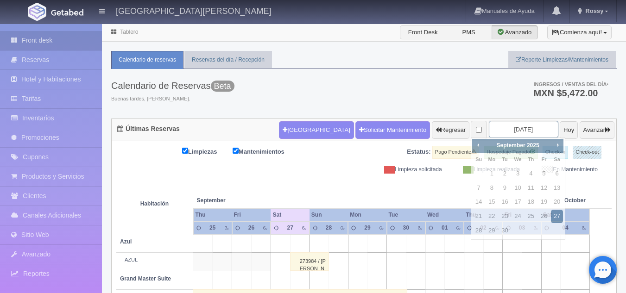
click at [510, 130] on input "2025-09-27" at bounding box center [523, 129] width 69 height 17
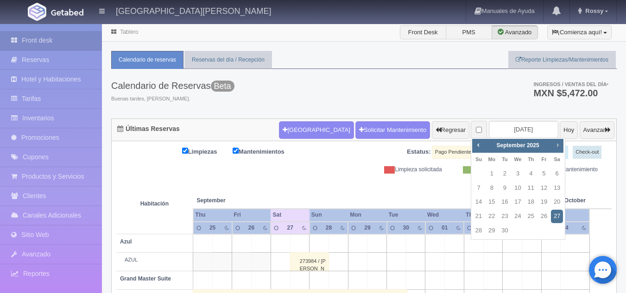
click at [555, 144] on span "Next" at bounding box center [557, 144] width 7 height 7
click at [559, 215] on link "22" at bounding box center [557, 216] width 12 height 13
type input "[DATE]"
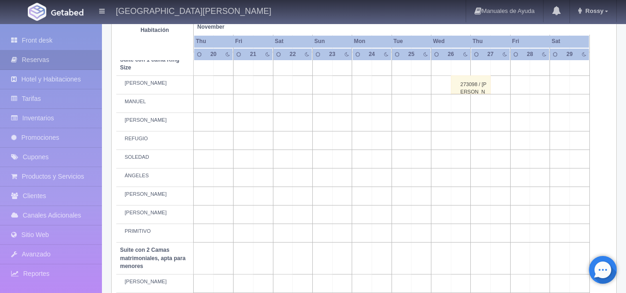
scroll to position [460, 0]
click at [439, 185] on td at bounding box center [441, 177] width 20 height 19
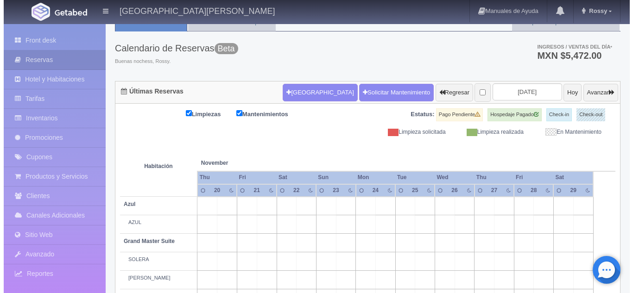
scroll to position [0, 0]
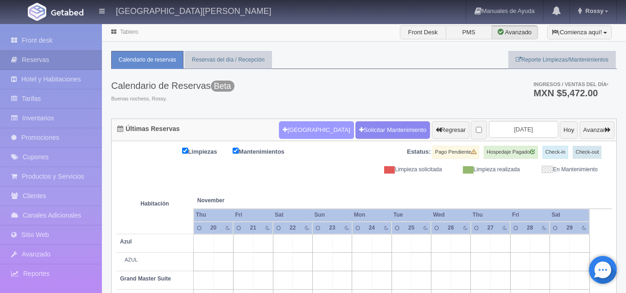
click at [300, 134] on button "[GEOGRAPHIC_DATA]" at bounding box center [316, 130] width 75 height 18
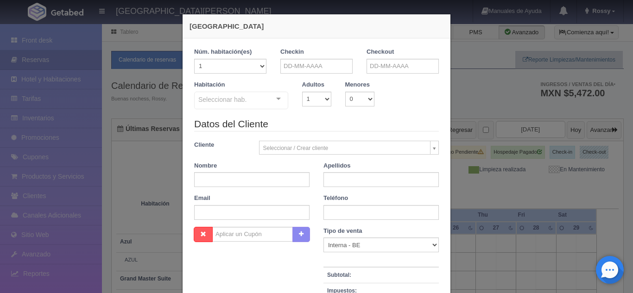
checkbox input "false"
click at [312, 69] on input "text" at bounding box center [316, 66] width 72 height 15
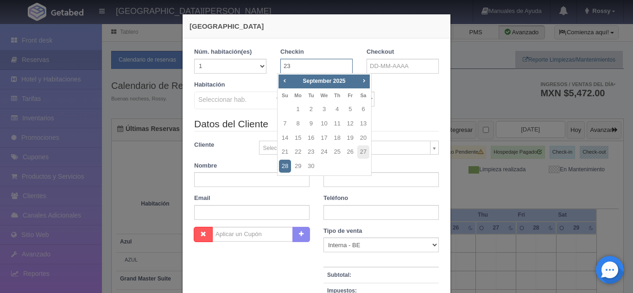
type input "2"
click at [360, 82] on span "Next" at bounding box center [363, 80] width 7 height 7
click at [284, 168] on link "23" at bounding box center [285, 166] width 12 height 13
type input "[DATE]"
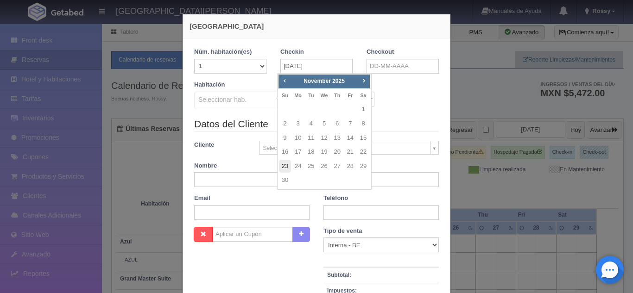
checkbox input "false"
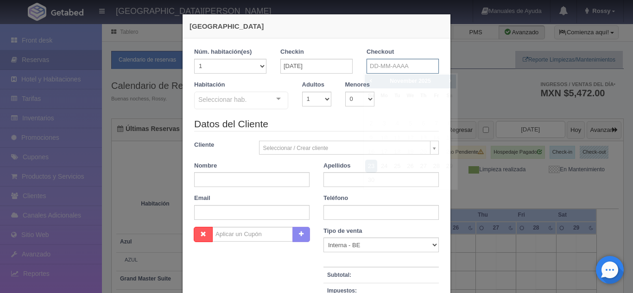
click at [381, 64] on input "text" at bounding box center [402, 66] width 72 height 15
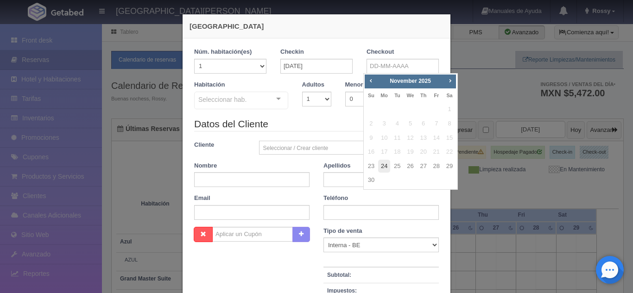
click at [383, 170] on link "24" at bounding box center [384, 166] width 12 height 13
type input "[DATE]"
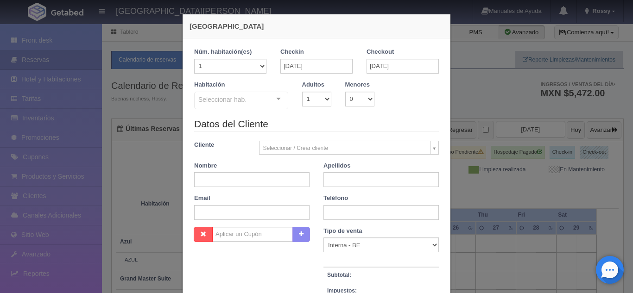
checkbox input "false"
click at [324, 94] on select "1 2 3 4 5 6 7 8 9 10" at bounding box center [316, 99] width 29 height 15
select select "2"
click at [302, 92] on select "1 2 3 4 5 6 7 8 9 10" at bounding box center [316, 99] width 29 height 15
checkbox input "false"
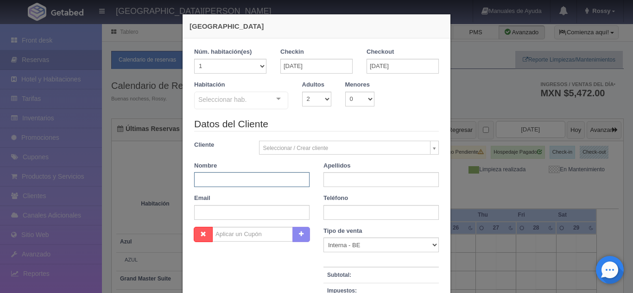
click at [273, 181] on input "text" at bounding box center [251, 179] width 115 height 15
type input "[PERSON_NAME]"
click at [340, 183] on input "text" at bounding box center [380, 179] width 115 height 15
type input "SOLIS"
click at [356, 212] on input "text" at bounding box center [380, 212] width 115 height 15
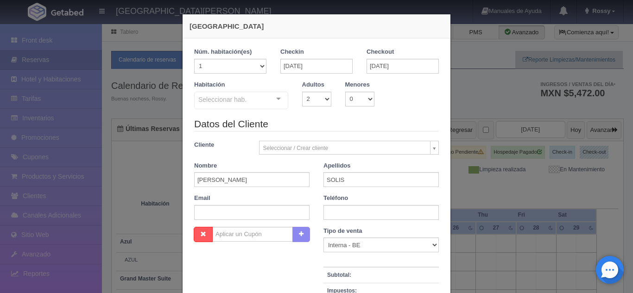
click at [284, 268] on div "Nombre Cupón : Descuentos : Tipo de venta Correo Electronico Interna - BE Llama…" at bounding box center [316, 294] width 258 height 135
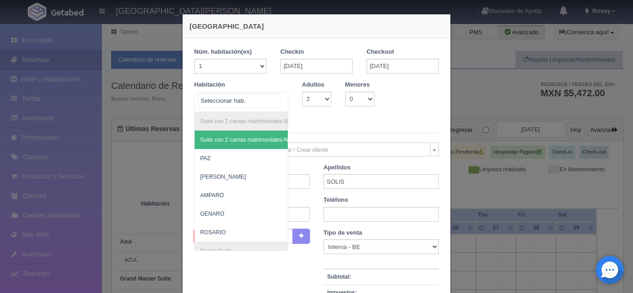
click at [277, 97] on div "Suite con 2 camas matrimoniales-No apta para menores Suite con 2 camas matrimon…" at bounding box center [241, 102] width 94 height 20
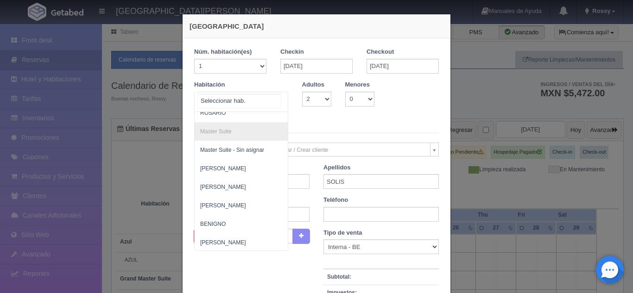
scroll to position [121, 0]
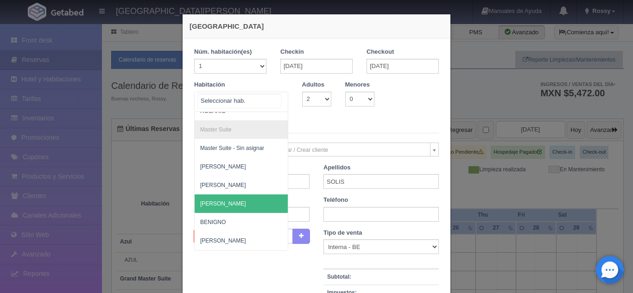
click at [229, 201] on span "[PERSON_NAME]" at bounding box center [286, 204] width 183 height 19
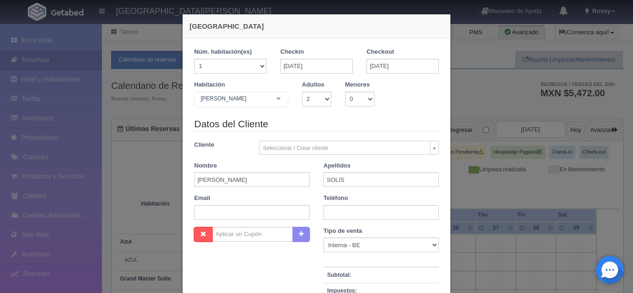
checkbox input "false"
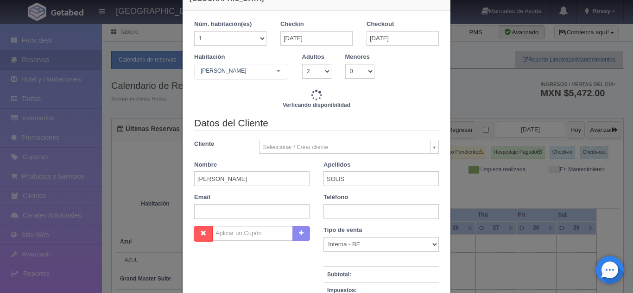
scroll to position [36, 0]
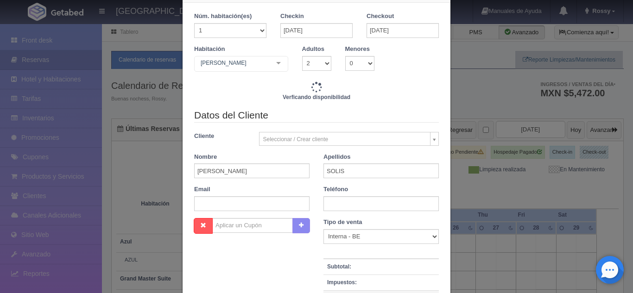
type input "4700.00"
checkbox input "false"
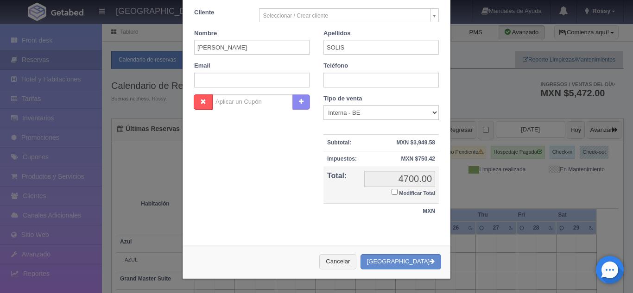
scroll to position [162, 0]
click at [410, 264] on button "[GEOGRAPHIC_DATA]" at bounding box center [400, 261] width 81 height 15
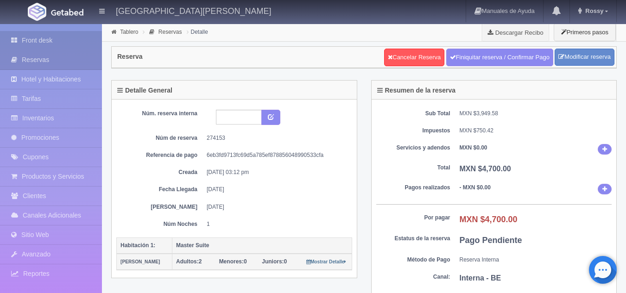
click at [53, 44] on link "Front desk" at bounding box center [51, 40] width 102 height 19
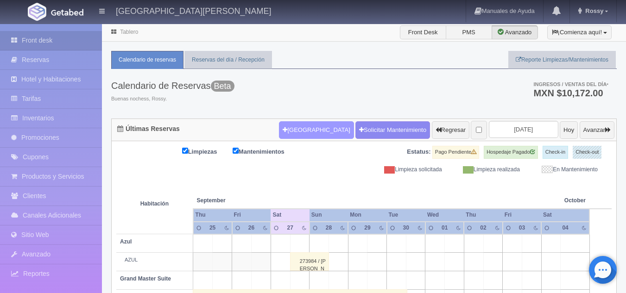
click at [294, 128] on button "[GEOGRAPHIC_DATA]" at bounding box center [316, 130] width 75 height 18
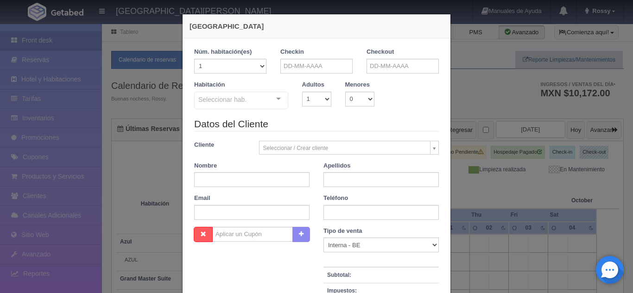
checkbox input "false"
click at [309, 62] on input "text" at bounding box center [316, 66] width 72 height 15
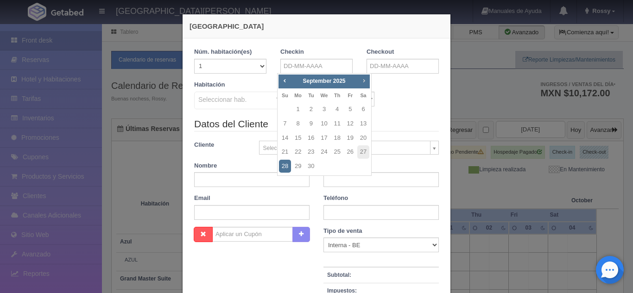
click at [365, 83] on span "Next" at bounding box center [363, 80] width 7 height 7
click at [287, 171] on link "23" at bounding box center [285, 166] width 12 height 13
type input "[DATE]"
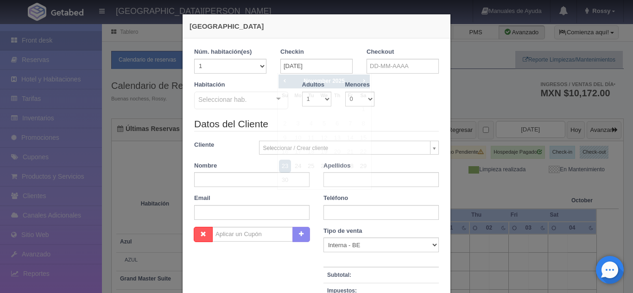
checkbox input "false"
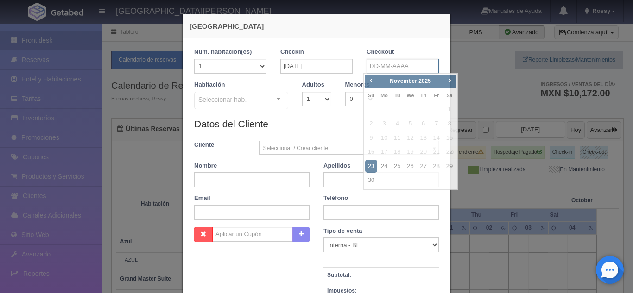
click at [378, 69] on input "text" at bounding box center [402, 66] width 72 height 15
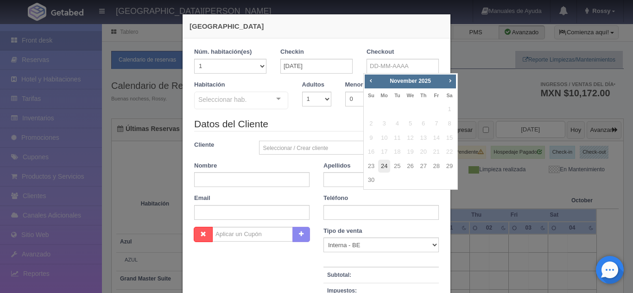
click at [387, 163] on link "24" at bounding box center [384, 166] width 12 height 13
type input "[DATE]"
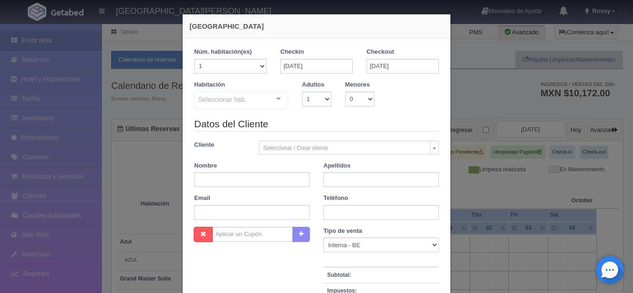
checkbox input "false"
click at [324, 101] on select "1 2 3 4 5 6 7 8 9 10" at bounding box center [316, 99] width 29 height 15
select select "2"
click at [302, 92] on select "1 2 3 4 5 6 7 8 9 10" at bounding box center [316, 99] width 29 height 15
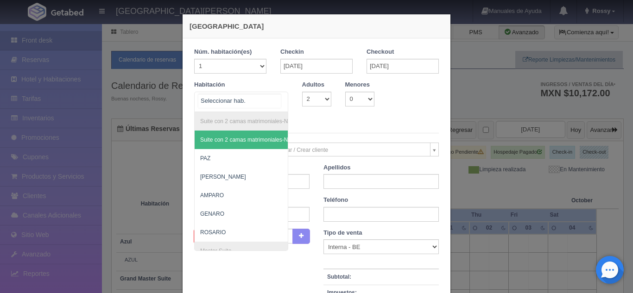
click at [273, 102] on div "Suite con 2 camas matrimoniales-No apta para menores Suite con 2 camas matrimon…" at bounding box center [241, 102] width 94 height 20
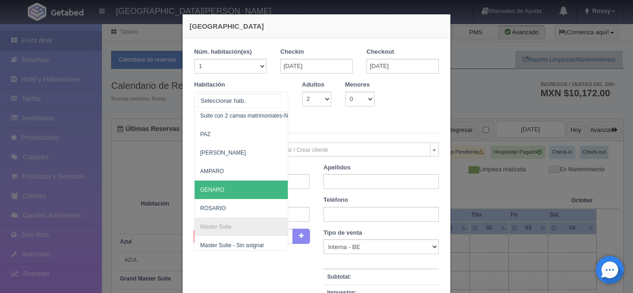
scroll to position [25, 0]
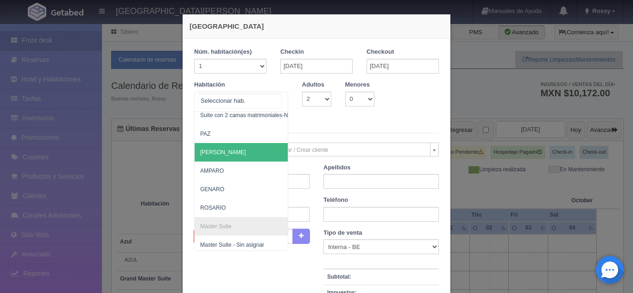
click at [215, 153] on span "[PERSON_NAME]" at bounding box center [286, 152] width 183 height 19
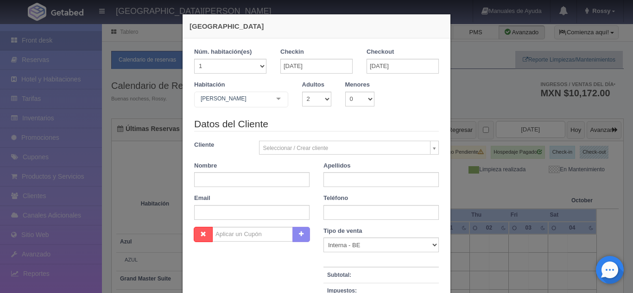
checkbox input "false"
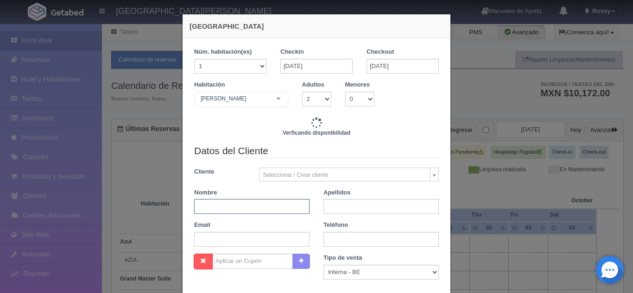
click at [271, 205] on input "text" at bounding box center [251, 206] width 115 height 15
type input "3860.00"
checkbox input "false"
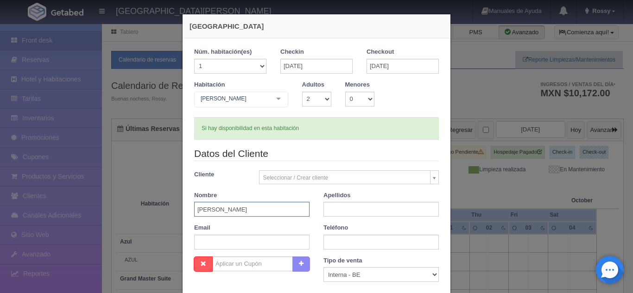
type input "JESSE"
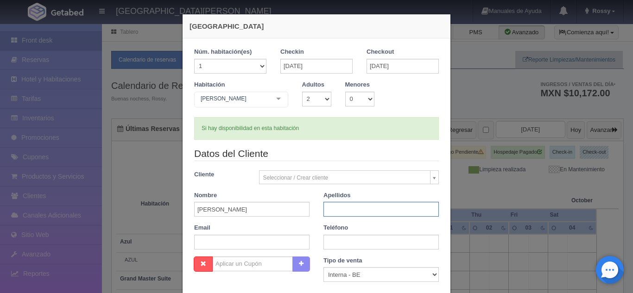
click at [333, 211] on input "text" at bounding box center [380, 209] width 115 height 15
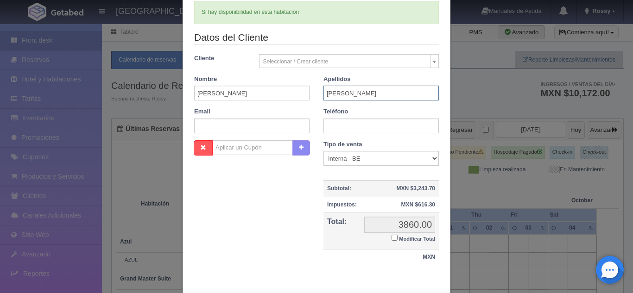
scroll to position [162, 0]
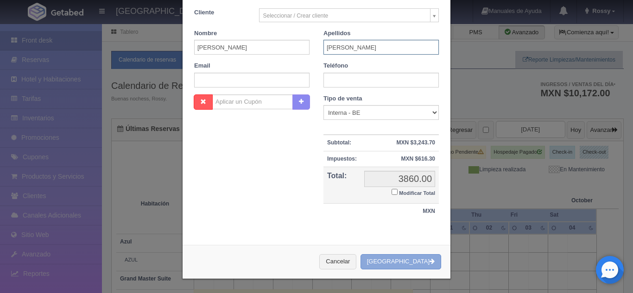
type input "NEGRETE FLORES"
click at [411, 262] on button "[GEOGRAPHIC_DATA]" at bounding box center [400, 261] width 81 height 15
